Goal: Task Accomplishment & Management: Manage account settings

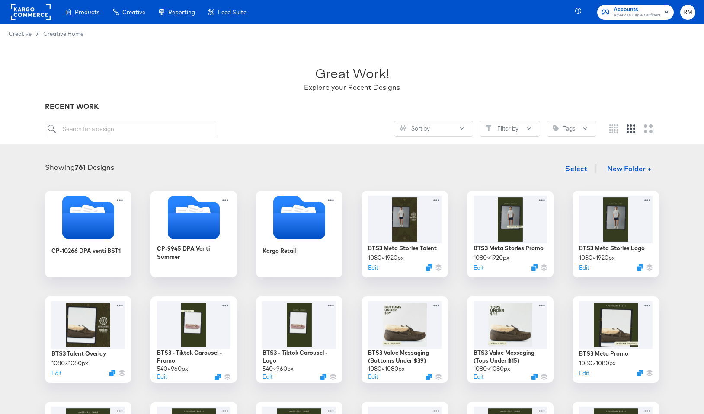
click at [31, 8] on rect at bounding box center [31, 12] width 40 height 16
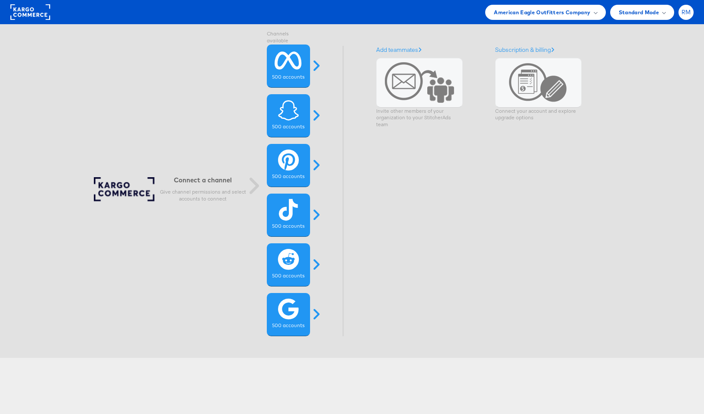
click at [688, 10] on span "RM" at bounding box center [687, 13] width 10 height 6
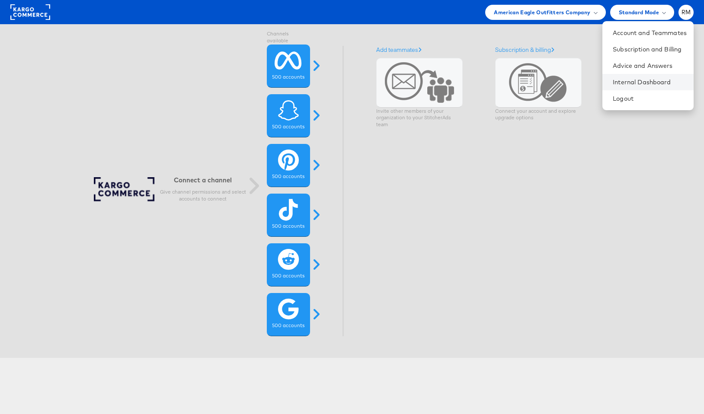
click at [634, 87] on li "Internal Dashboard" at bounding box center [648, 82] width 91 height 16
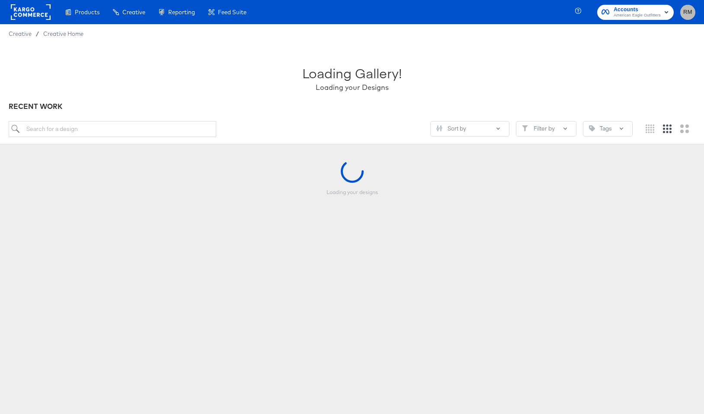
click at [693, 13] on button "RM" at bounding box center [687, 12] width 15 height 15
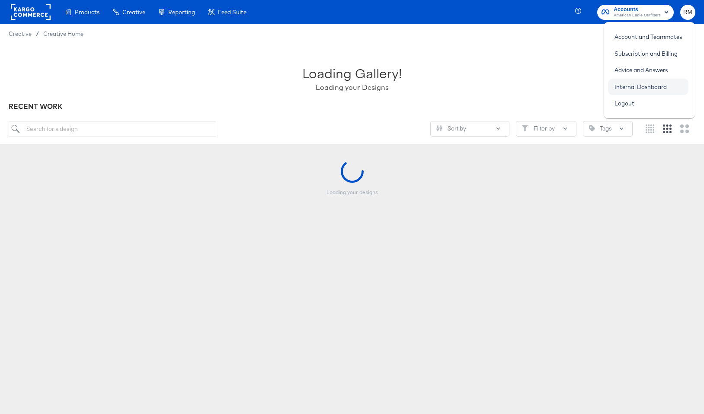
click at [635, 82] on link "Internal Dashboard" at bounding box center [640, 87] width 65 height 16
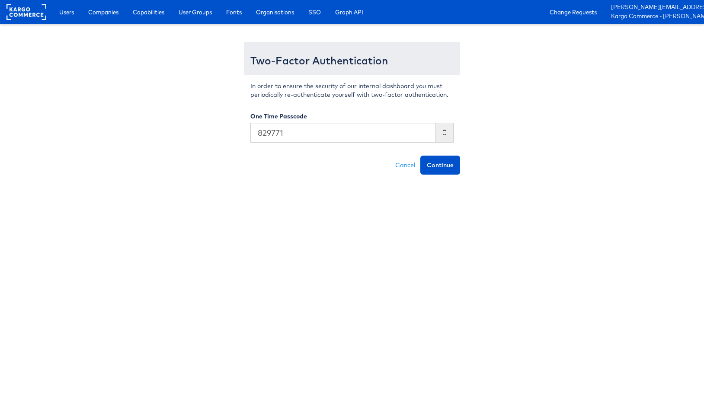
type input "829771"
click at [420, 156] on button "Continue" at bounding box center [440, 165] width 40 height 19
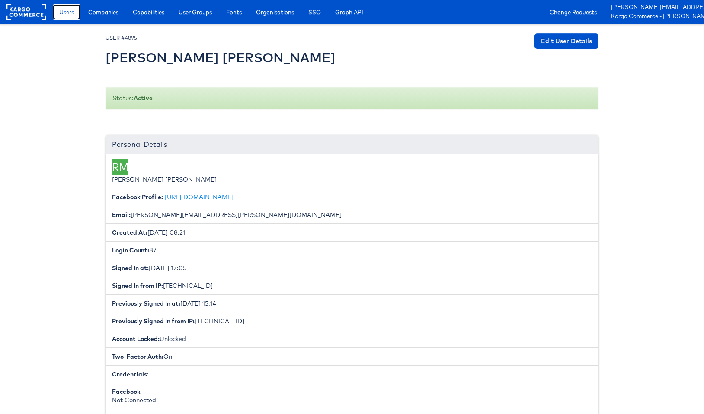
click at [66, 14] on span "Users" at bounding box center [66, 12] width 15 height 9
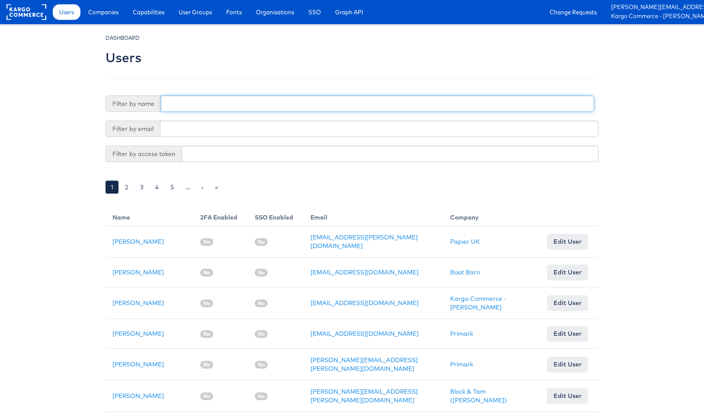
click at [250, 98] on input "text" at bounding box center [377, 104] width 433 height 16
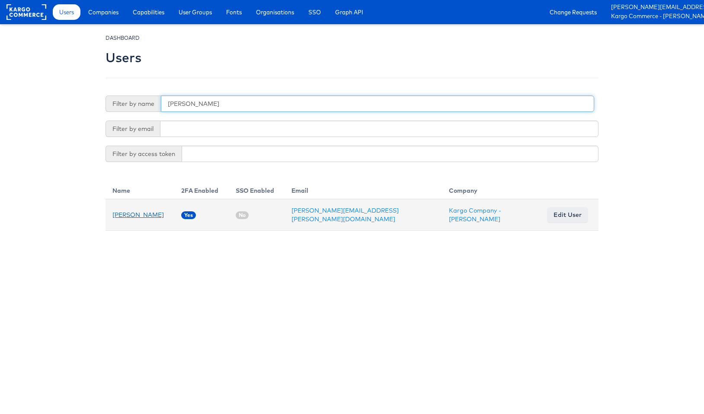
type input "juan ar"
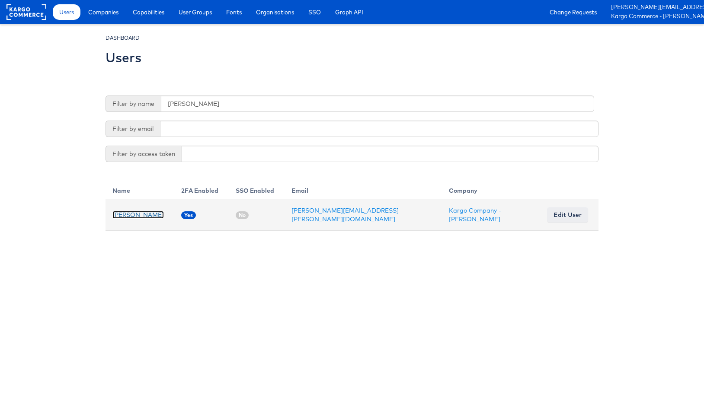
click at [132, 211] on link "[PERSON_NAME]" at bounding box center [137, 215] width 51 height 8
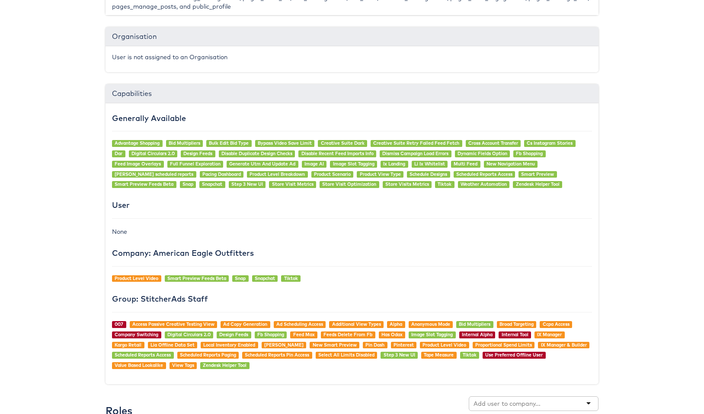
scroll to position [571, 0]
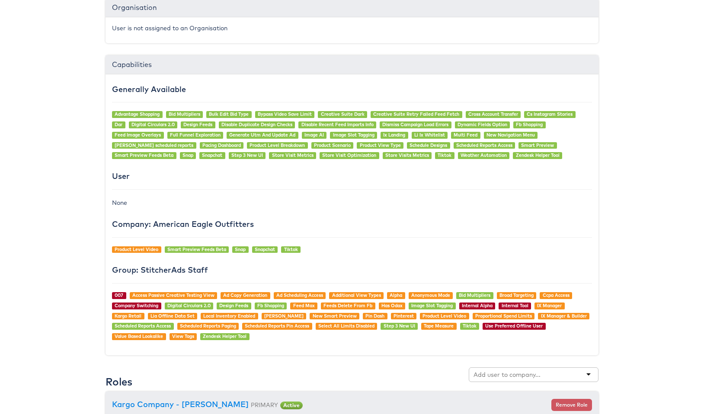
click at [516, 376] on input "text" at bounding box center [508, 375] width 68 height 9
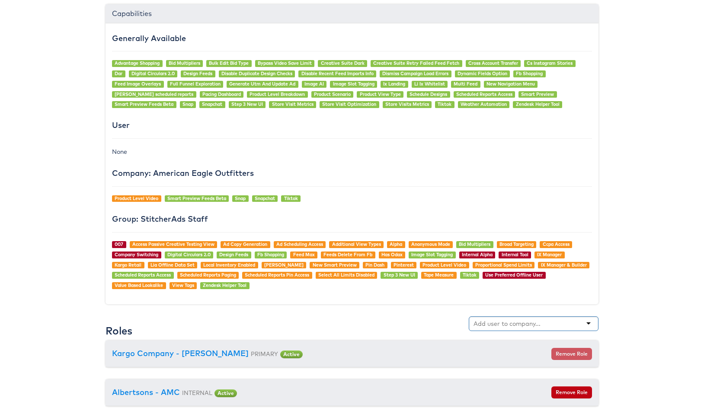
scroll to position [626, 0]
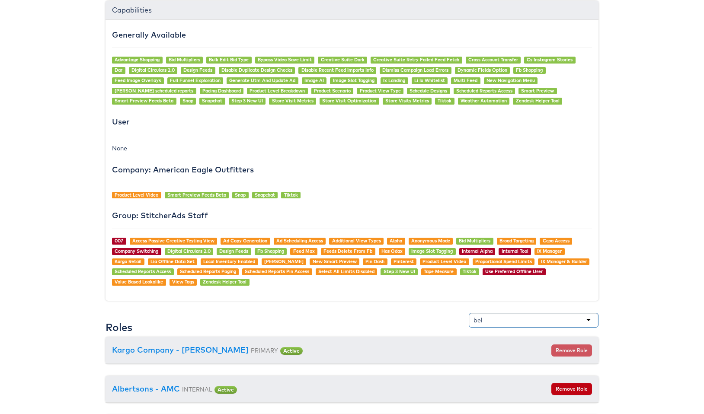
type input "[PERSON_NAME]"
click at [526, 330] on div "[PERSON_NAME]" at bounding box center [533, 337] width 129 height 16
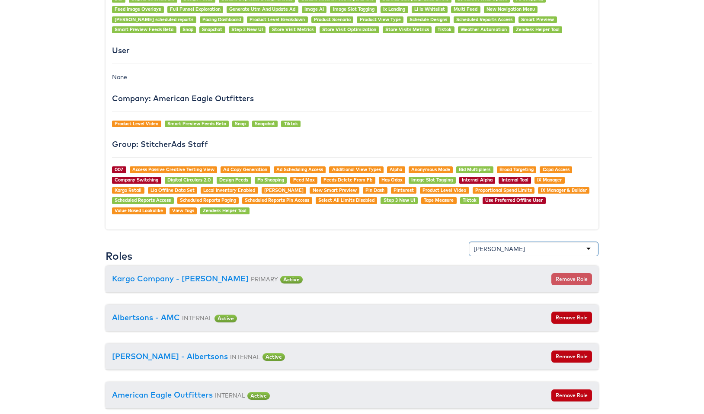
scroll to position [702, 0]
